Goal: Information Seeking & Learning: Learn about a topic

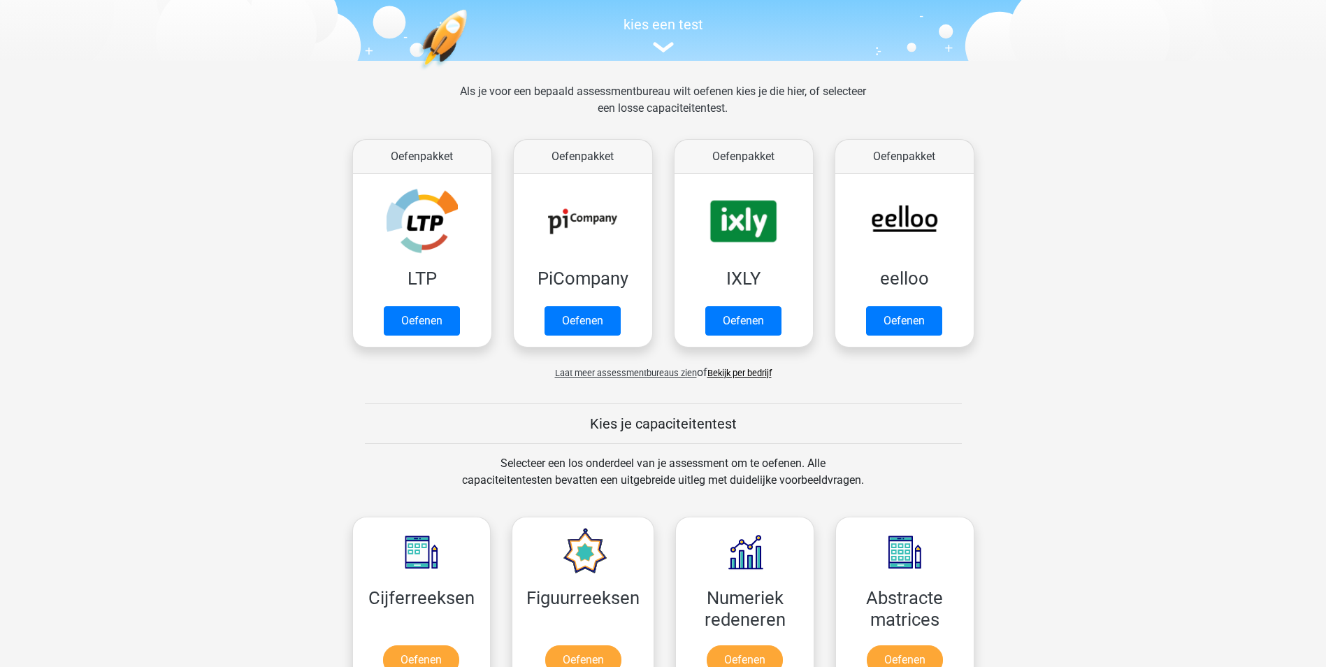
scroll to position [140, 0]
click at [413, 319] on link "Oefenen" at bounding box center [422, 323] width 80 height 31
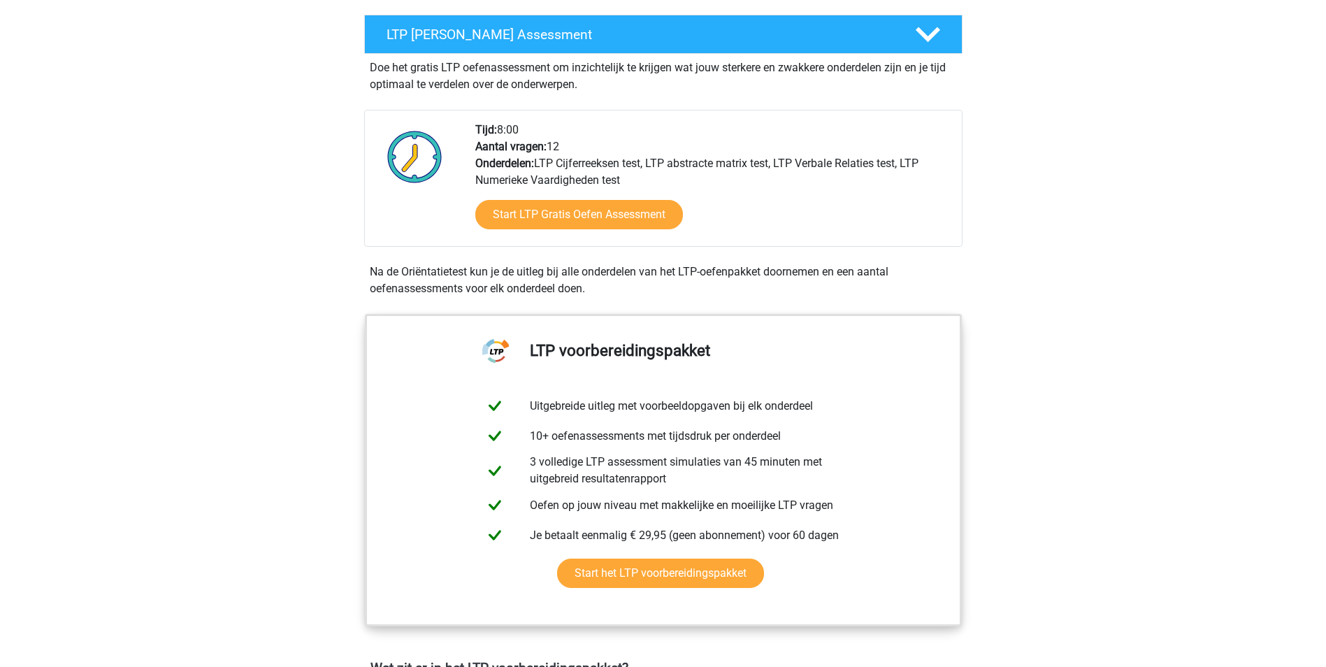
scroll to position [280, 0]
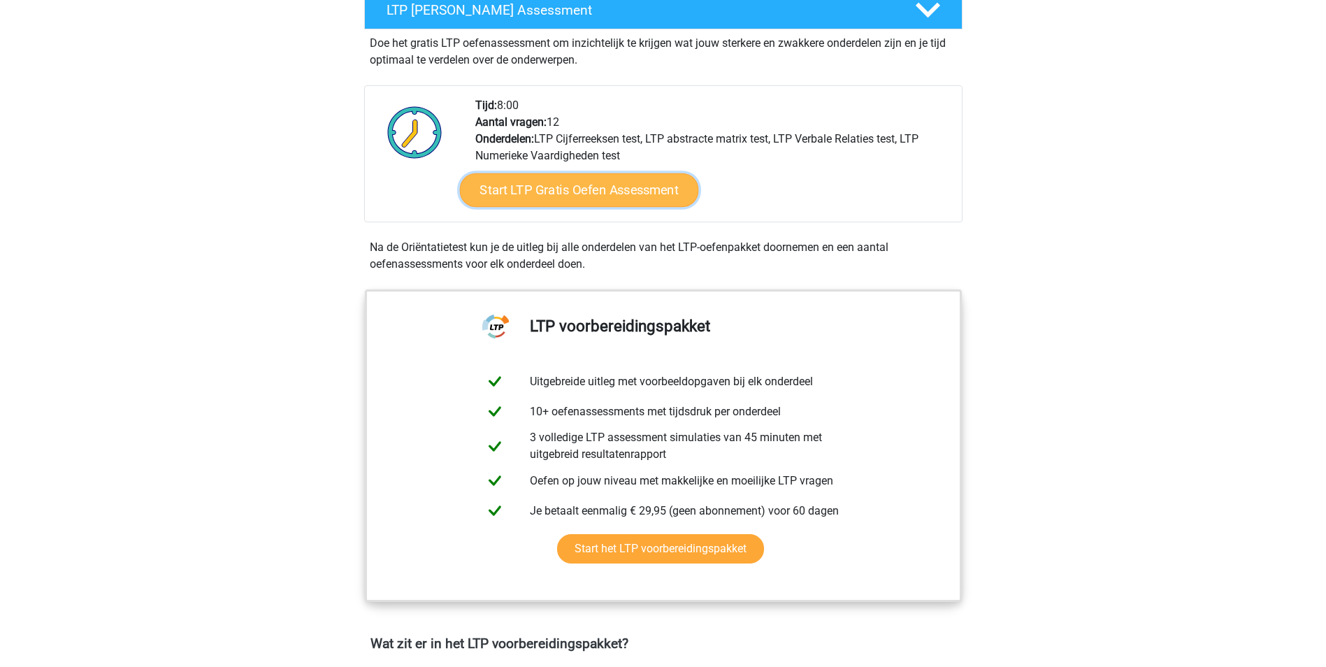
click at [580, 201] on link "Start LTP Gratis Oefen Assessment" at bounding box center [578, 190] width 239 height 34
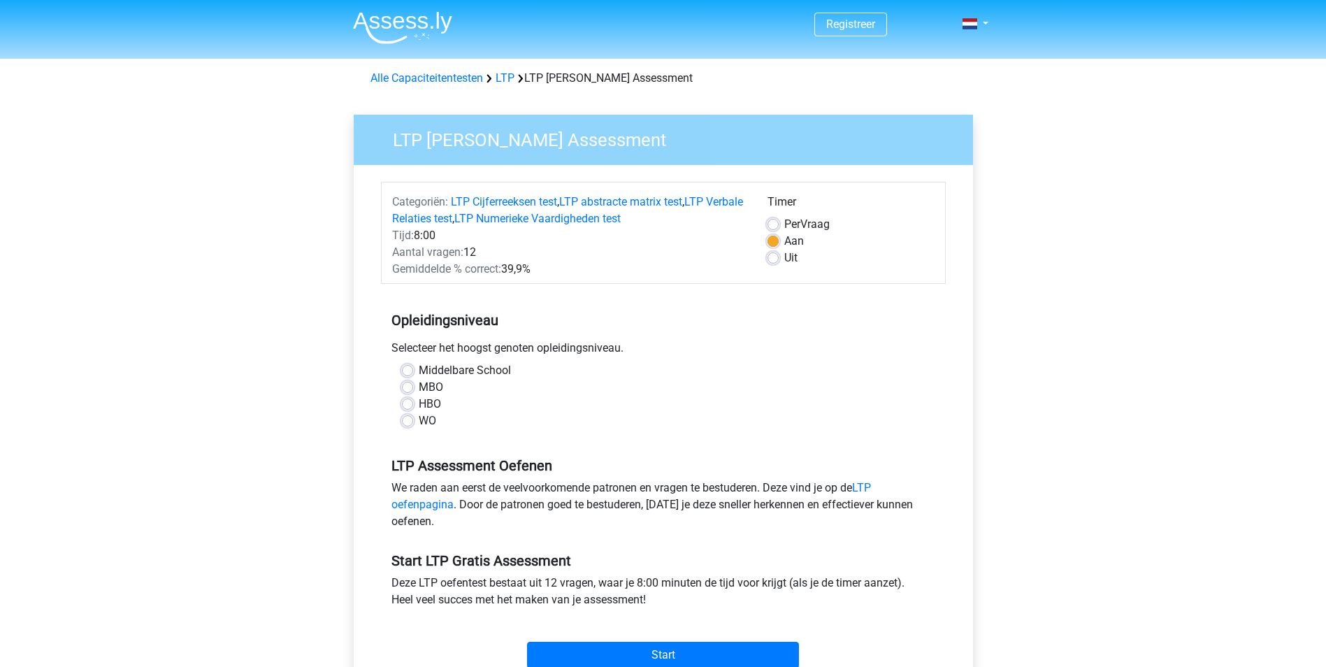
click at [419, 408] on label "HBO" at bounding box center [430, 404] width 22 height 17
click at [408, 408] on input "HBO" at bounding box center [407, 403] width 11 height 14
radio input "true"
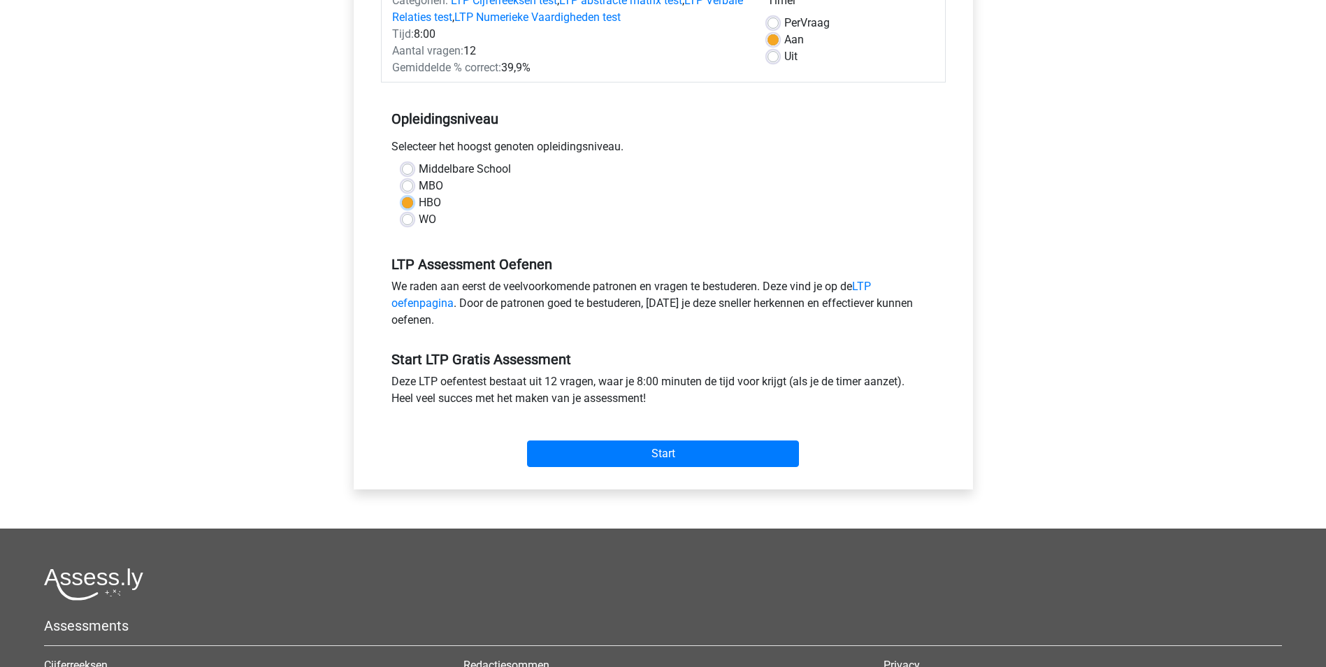
scroll to position [210, 0]
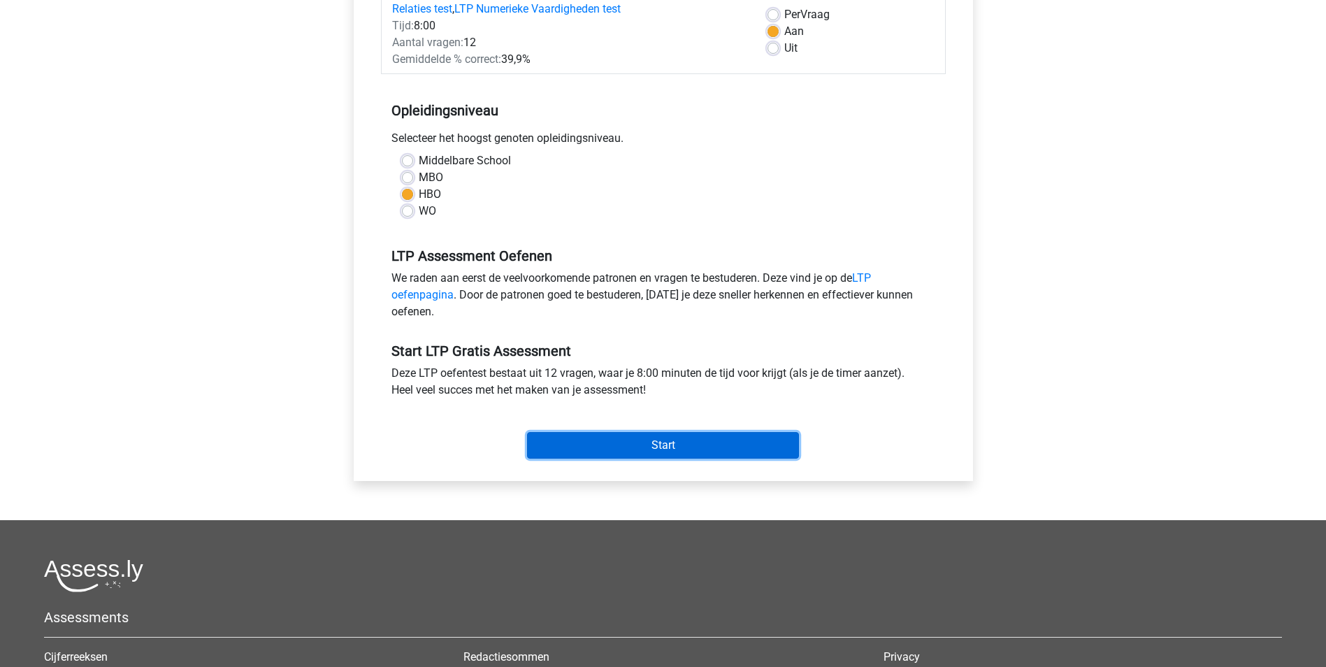
click at [612, 442] on input "Start" at bounding box center [663, 445] width 272 height 27
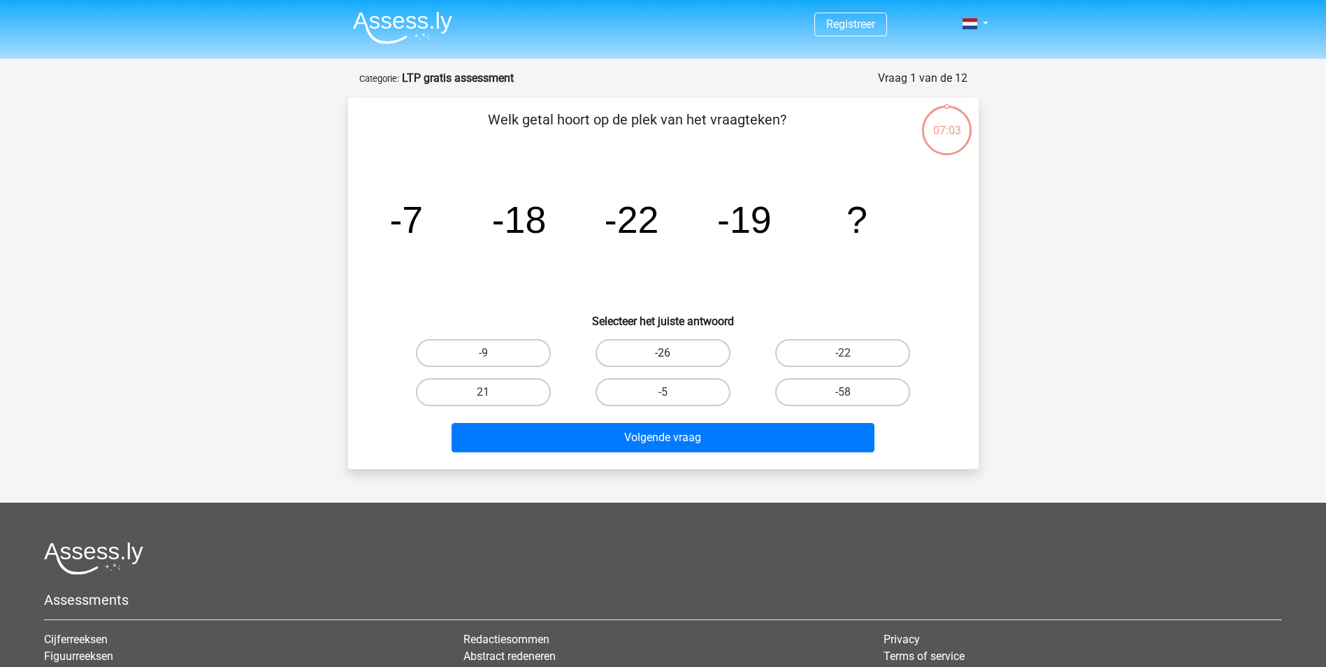
click at [642, 350] on label "-26" at bounding box center [663, 353] width 135 height 28
click at [663, 353] on input "-26" at bounding box center [667, 357] width 9 height 9
radio input "true"
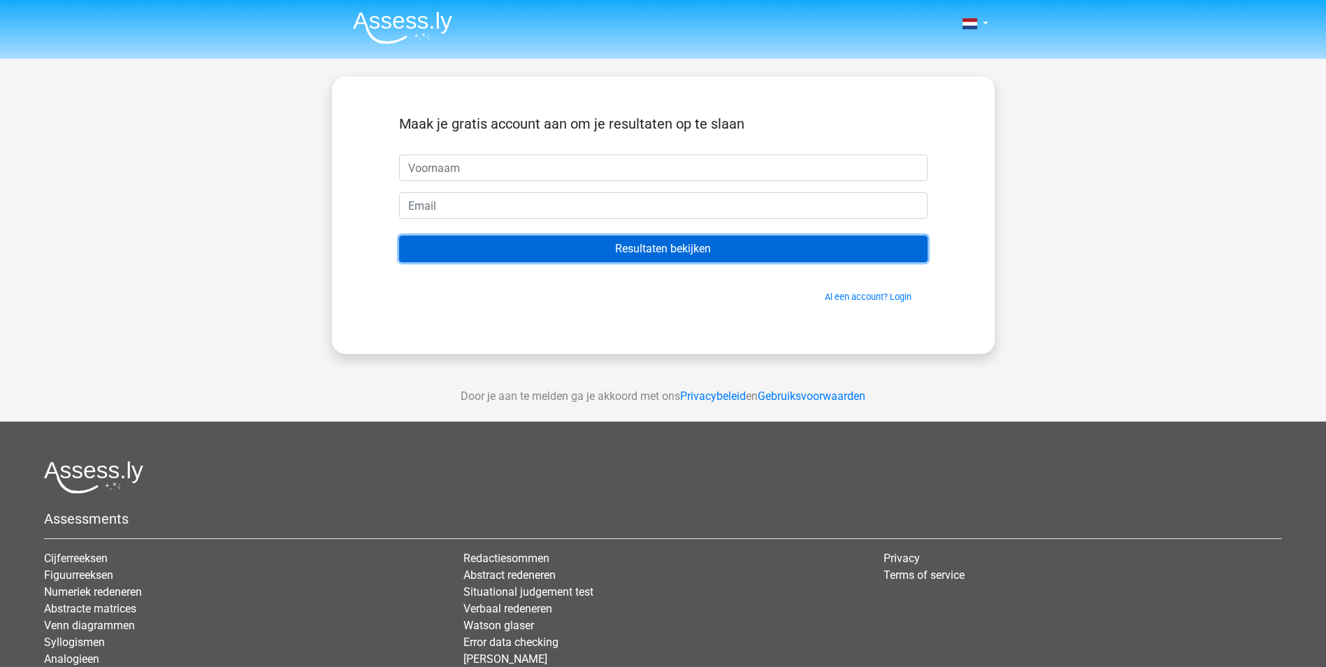
click at [652, 257] on input "Resultaten bekijken" at bounding box center [663, 249] width 528 height 27
